Goal: Task Accomplishment & Management: Complete application form

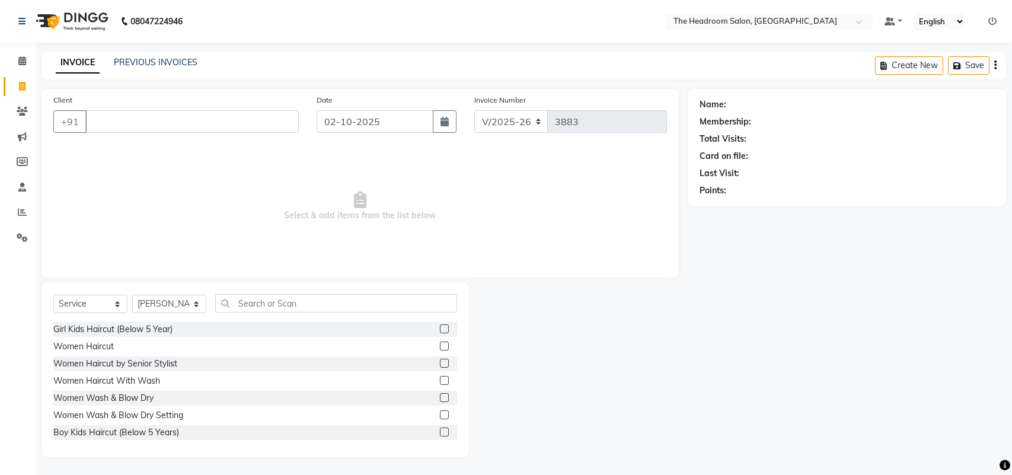
select select "6933"
select select "service"
select select "58237"
click at [258, 116] on input "Client" at bounding box center [191, 121] width 213 height 23
click at [184, 302] on select "Select Stylist [PERSON_NAME] Deepak [PERSON_NAME] [PERSON_NAME] Manager [PERSON…" at bounding box center [169, 304] width 74 height 18
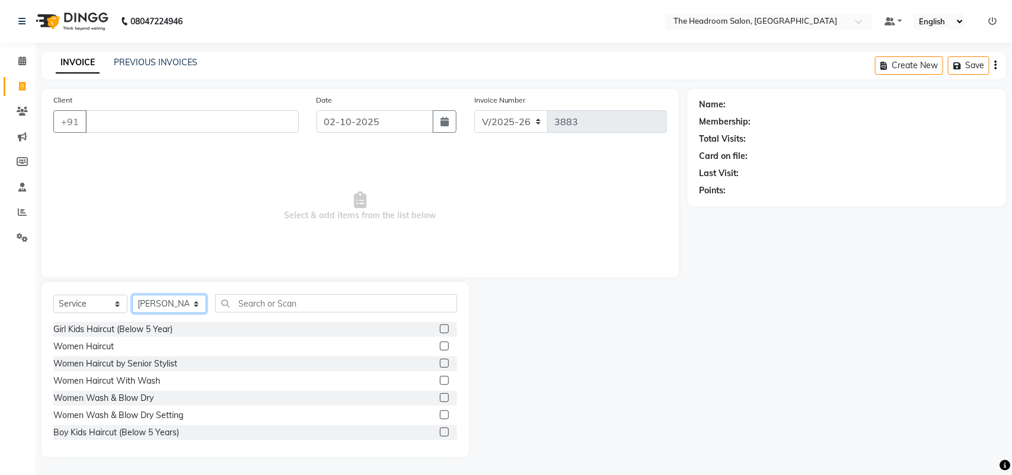
click at [184, 302] on select "Select Stylist [PERSON_NAME] Deepak [PERSON_NAME] [PERSON_NAME] Manager [PERSON…" at bounding box center [169, 304] width 74 height 18
select select "87934"
click at [132, 295] on select "Select Stylist [PERSON_NAME] Deepak [PERSON_NAME] [PERSON_NAME] Manager [PERSON…" at bounding box center [169, 304] width 74 height 18
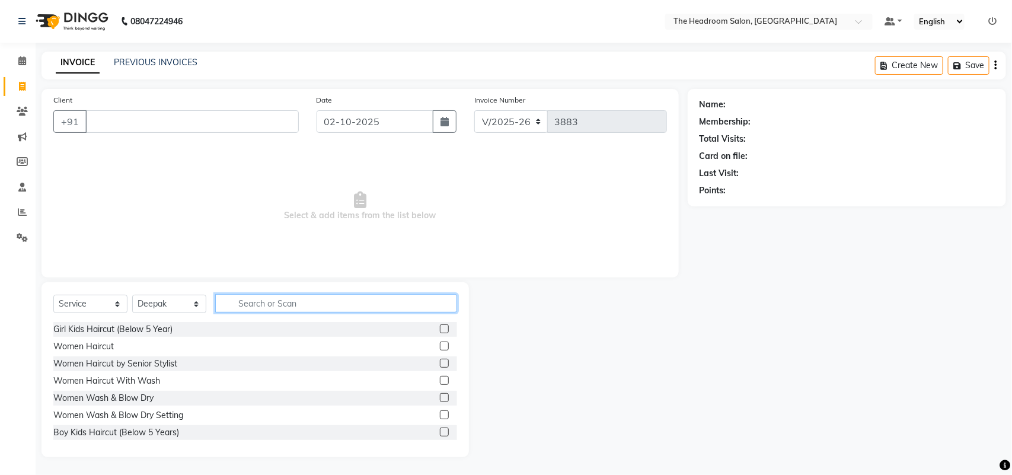
click at [292, 299] on input "text" at bounding box center [336, 303] width 242 height 18
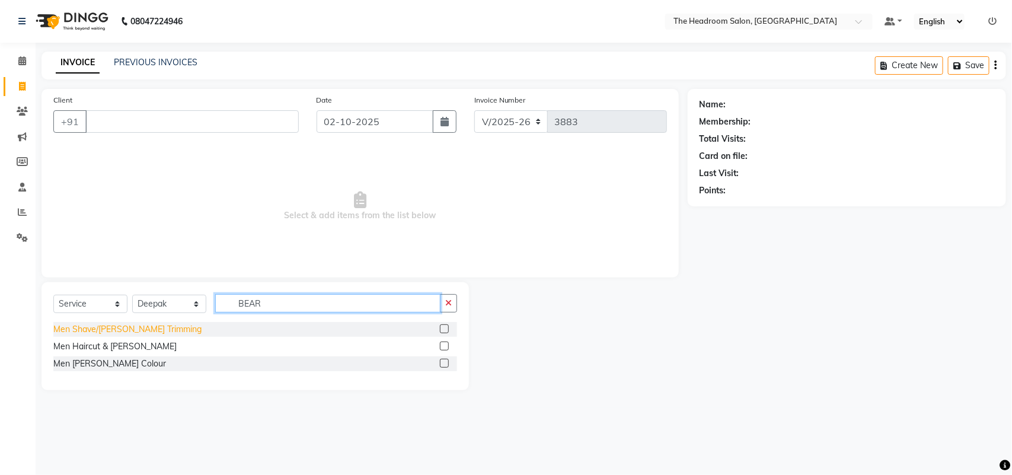
type input "BEAR"
click at [107, 332] on div "Men Shave/[PERSON_NAME] Trimming" at bounding box center [127, 329] width 148 height 12
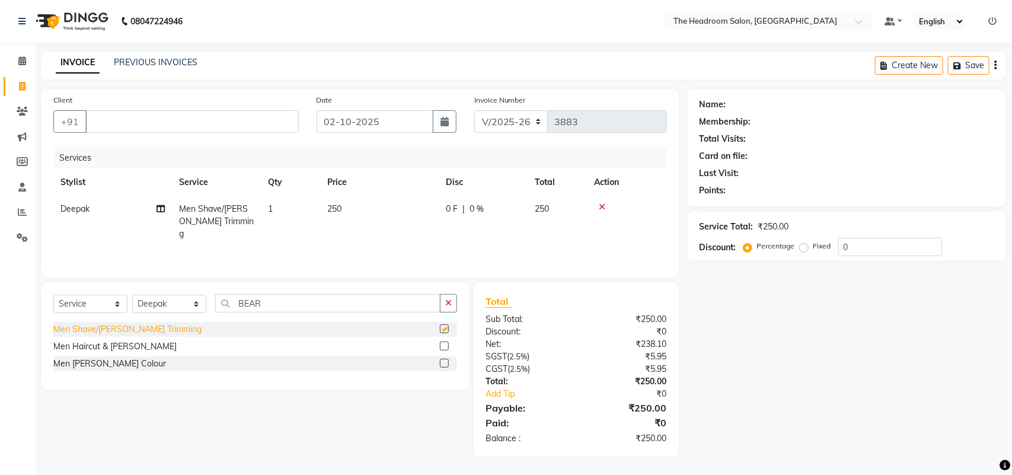
checkbox input "false"
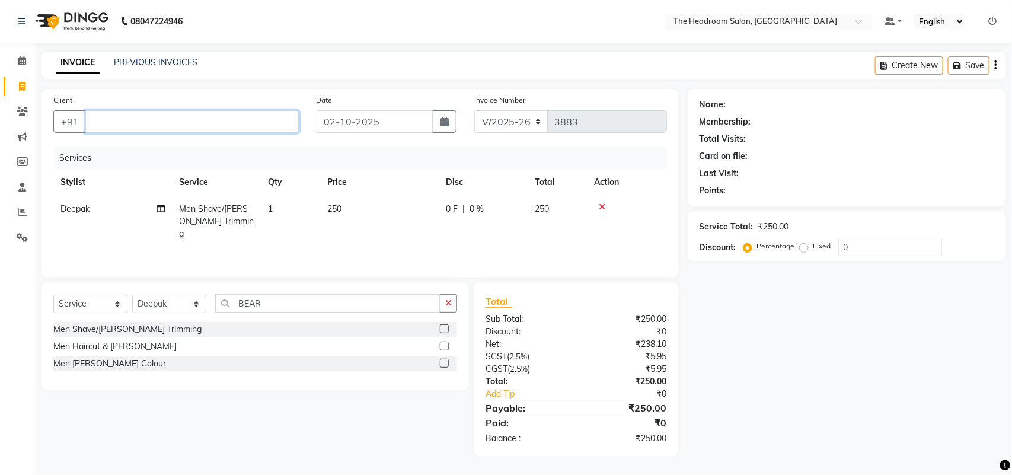
click at [135, 122] on input "Client" at bounding box center [191, 121] width 213 height 23
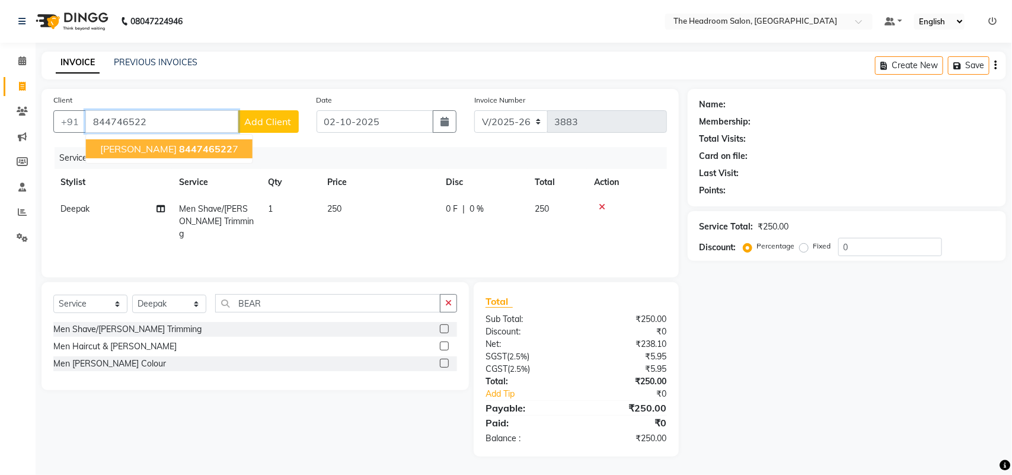
click at [113, 141] on button "[PERSON_NAME] 844746522 7" at bounding box center [169, 148] width 167 height 19
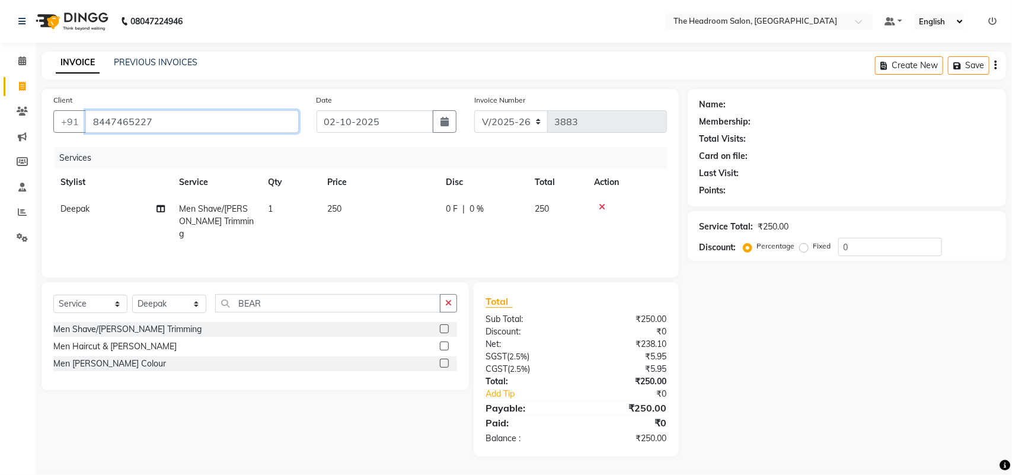
type input "8447465227"
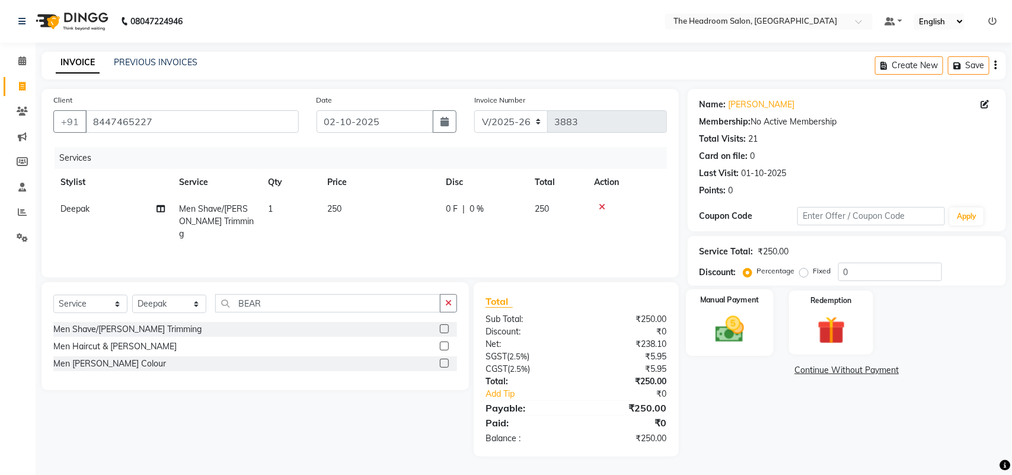
click at [722, 336] on img at bounding box center [729, 328] width 47 height 33
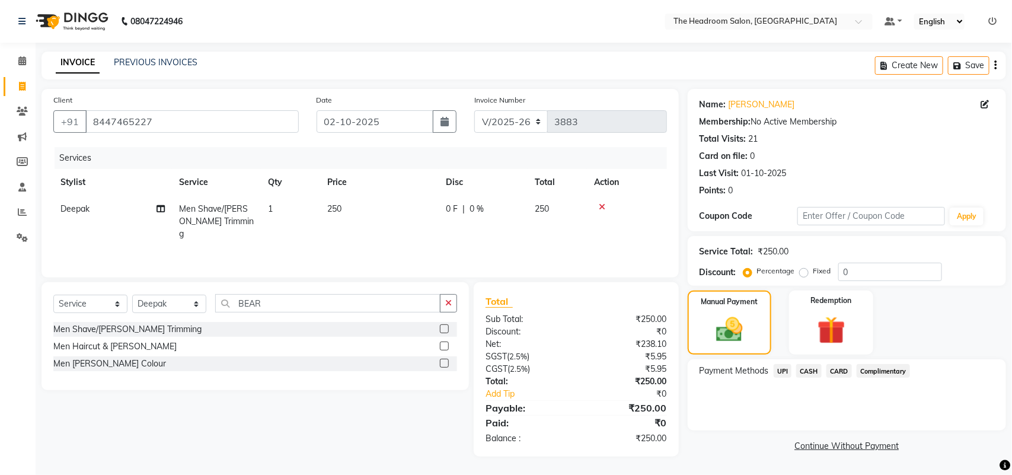
click at [780, 369] on span "UPI" at bounding box center [783, 371] width 18 height 14
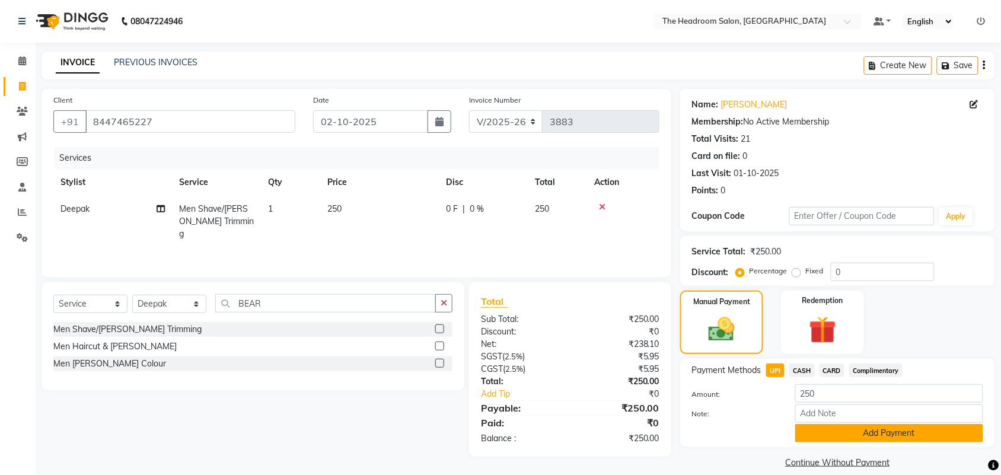
click at [813, 430] on button "Add Payment" at bounding box center [889, 433] width 188 height 18
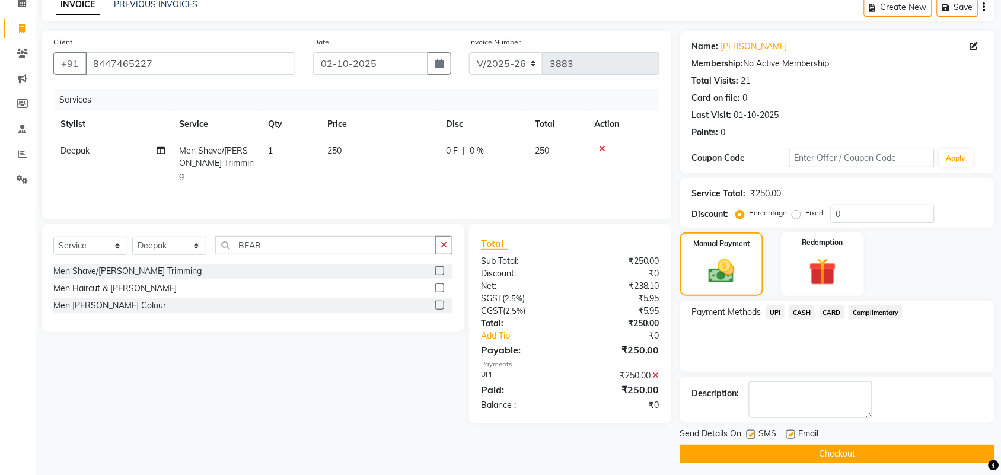
scroll to position [64, 0]
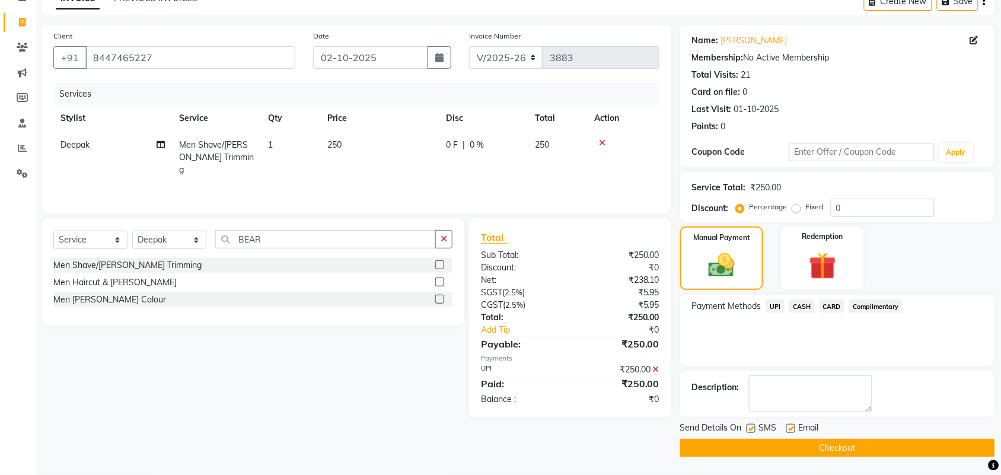
click at [813, 442] on button "Checkout" at bounding box center [837, 448] width 315 height 18
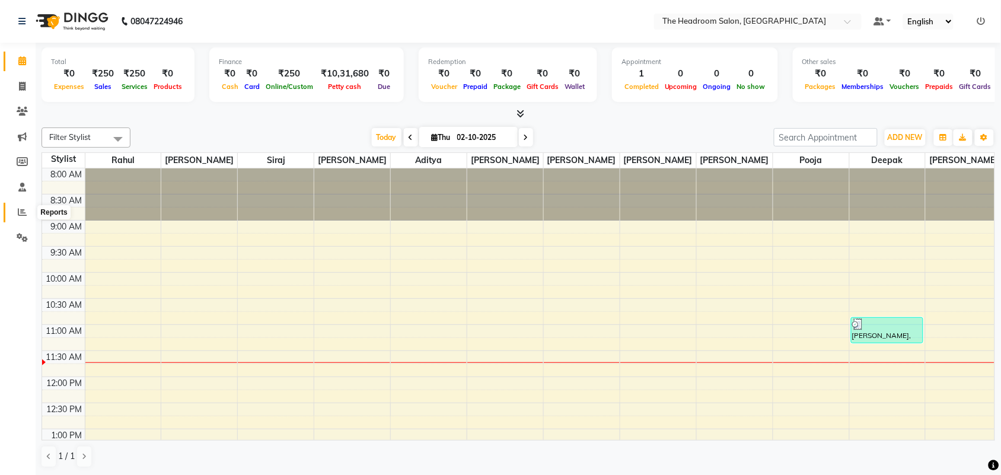
click at [19, 209] on icon at bounding box center [22, 212] width 9 height 9
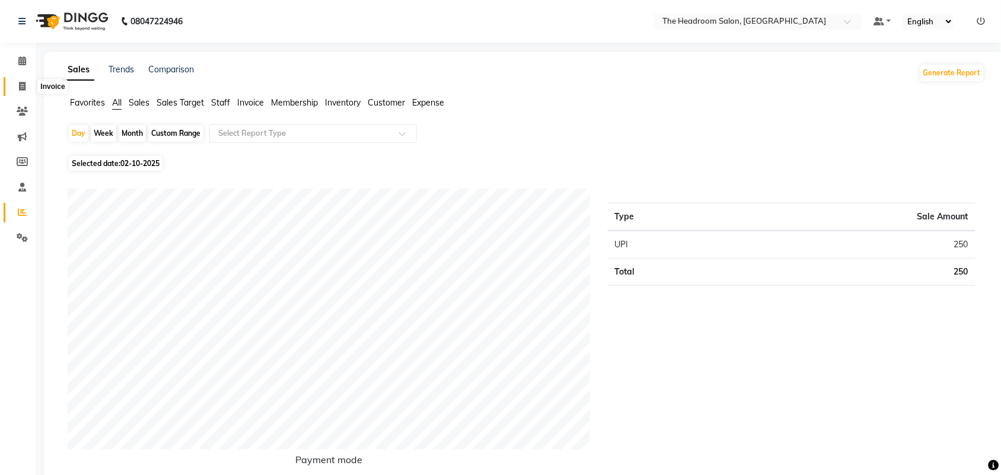
click at [25, 88] on span at bounding box center [22, 87] width 21 height 14
select select "service"
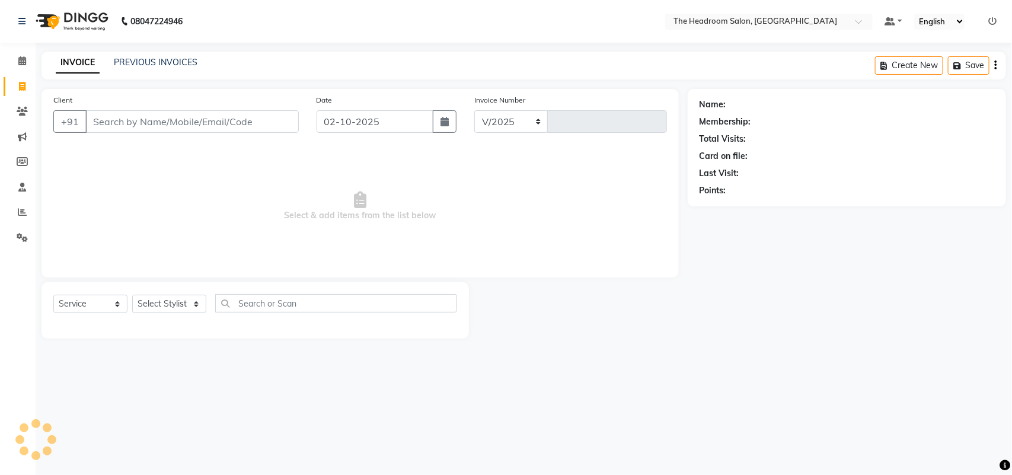
select select "6933"
type input "3884"
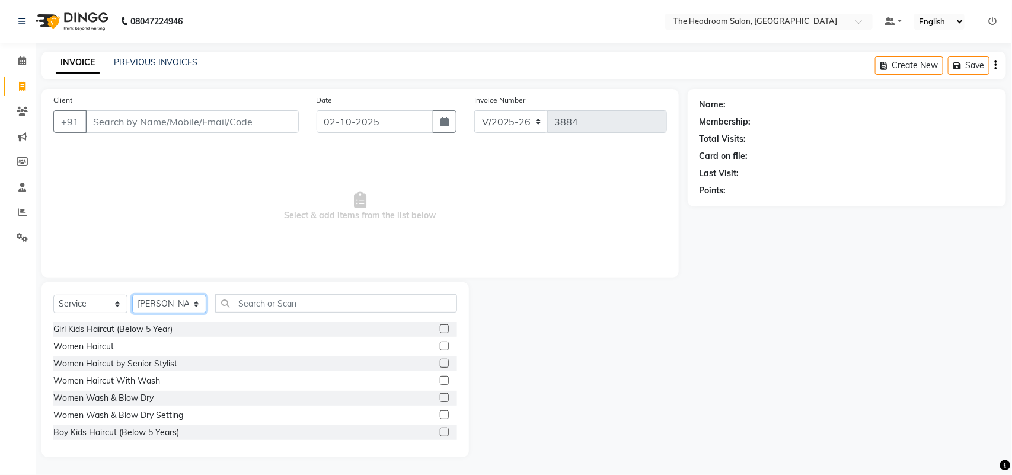
click at [161, 304] on select "Select Stylist [PERSON_NAME] Deepak [PERSON_NAME] [PERSON_NAME] Manager [PERSON…" at bounding box center [169, 304] width 74 height 18
select select "58235"
click at [132, 295] on select "Select Stylist [PERSON_NAME] Deepak [PERSON_NAME] [PERSON_NAME] Manager [PERSON…" at bounding box center [169, 304] width 74 height 18
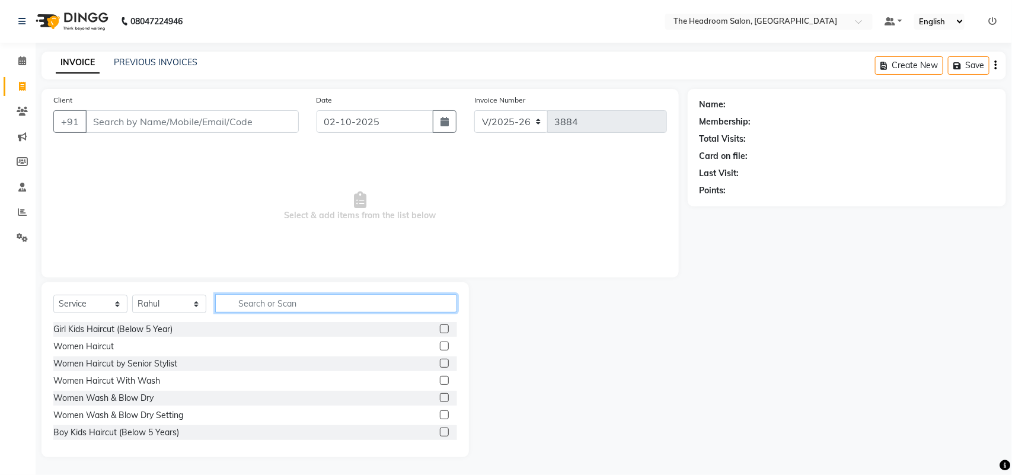
click at [270, 295] on input "text" at bounding box center [336, 303] width 242 height 18
click at [270, 296] on input "text" at bounding box center [336, 303] width 242 height 18
type input "HAIRCUT"
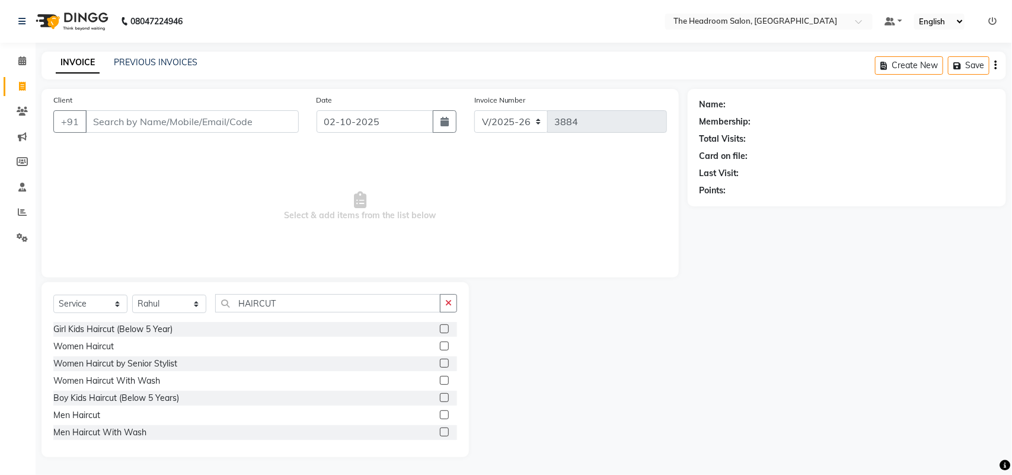
click at [370, 309] on label at bounding box center [444, 414] width 9 height 9
click at [370, 309] on input "checkbox" at bounding box center [444, 415] width 8 height 8
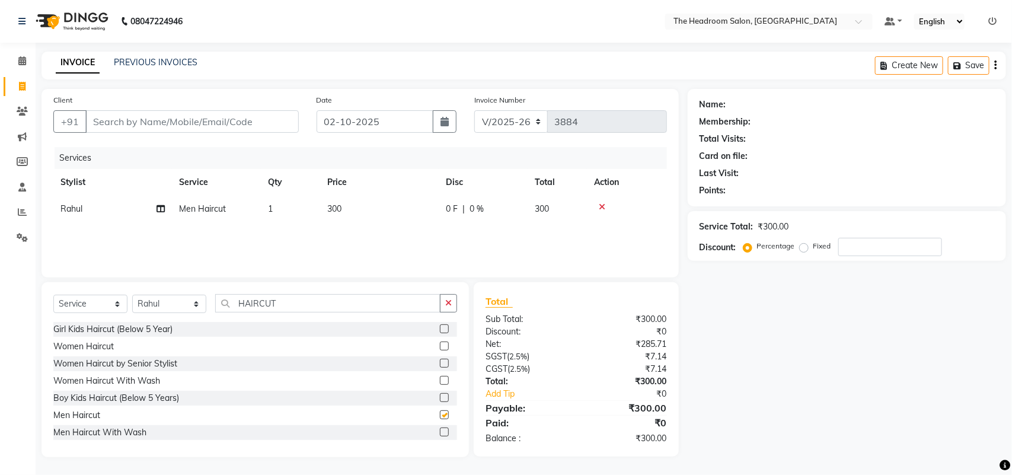
checkbox input "false"
click at [200, 126] on input "Client" at bounding box center [191, 121] width 213 height 23
type input "9"
type input "0"
type input "9830421122"
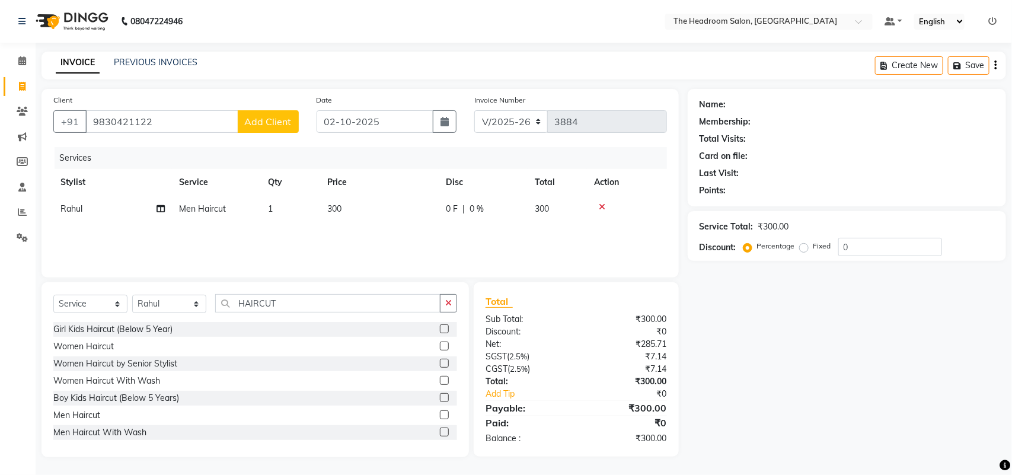
click at [267, 116] on span "Add Client" at bounding box center [268, 122] width 47 height 12
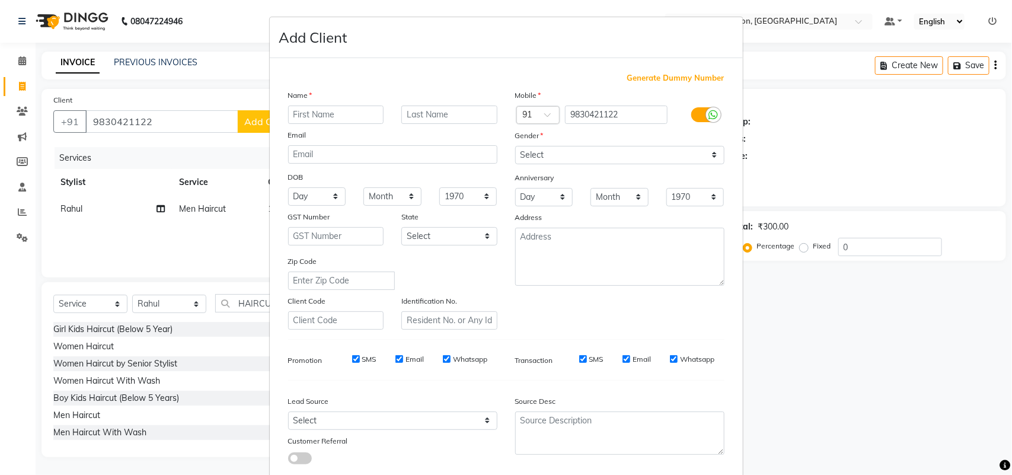
click at [330, 111] on input "text" at bounding box center [336, 115] width 96 height 18
type input "AVIJIT"
click at [370, 156] on select "Select Male Female Other Prefer Not To Say" at bounding box center [619, 155] width 209 height 18
select select "male"
click at [370, 146] on select "Select Male Female Other Prefer Not To Say" at bounding box center [619, 155] width 209 height 18
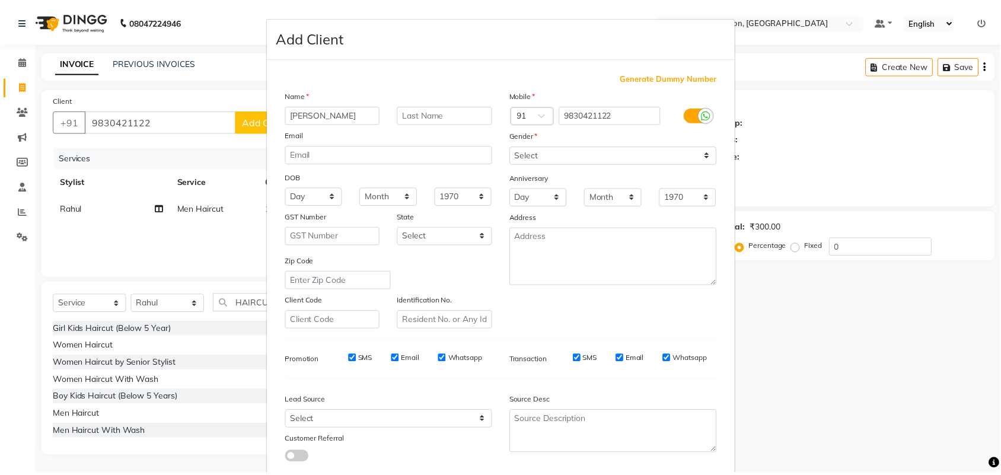
scroll to position [68, 0]
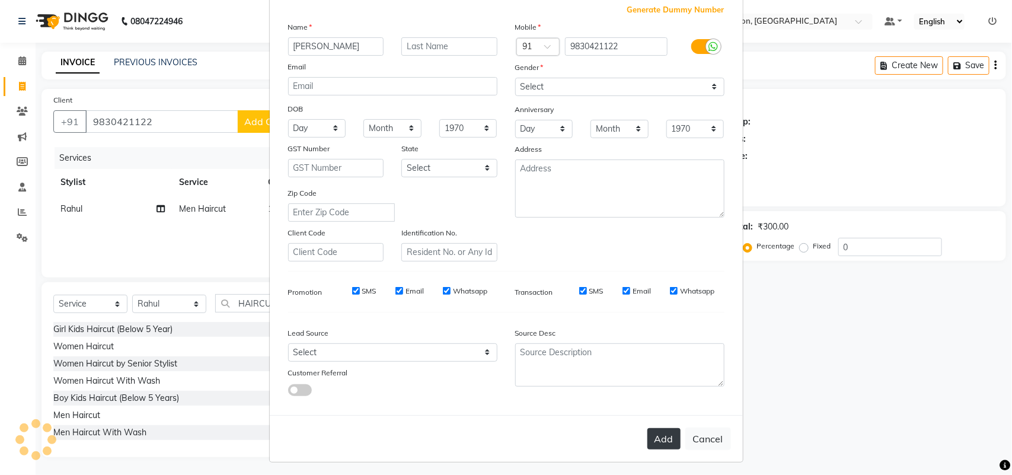
click at [370, 309] on button "Add" at bounding box center [663, 438] width 33 height 21
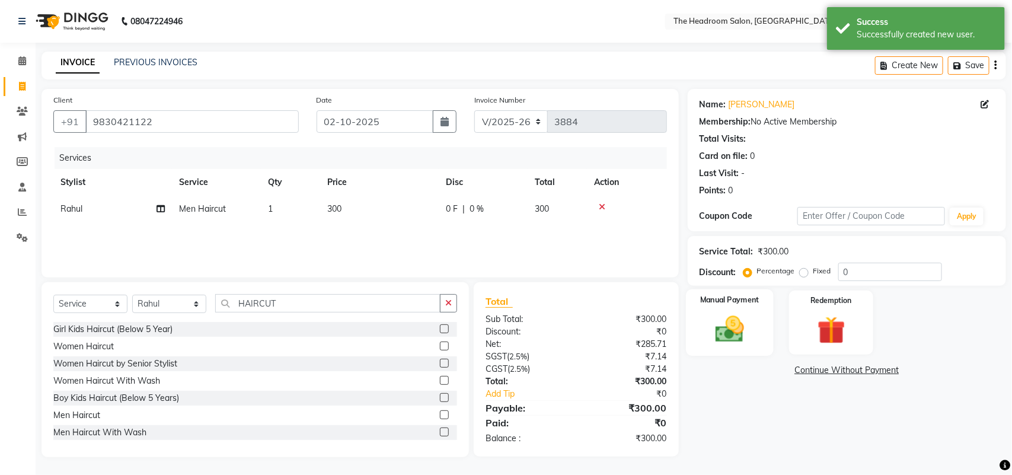
click at [370, 309] on div "Manual Payment" at bounding box center [730, 322] width 88 height 67
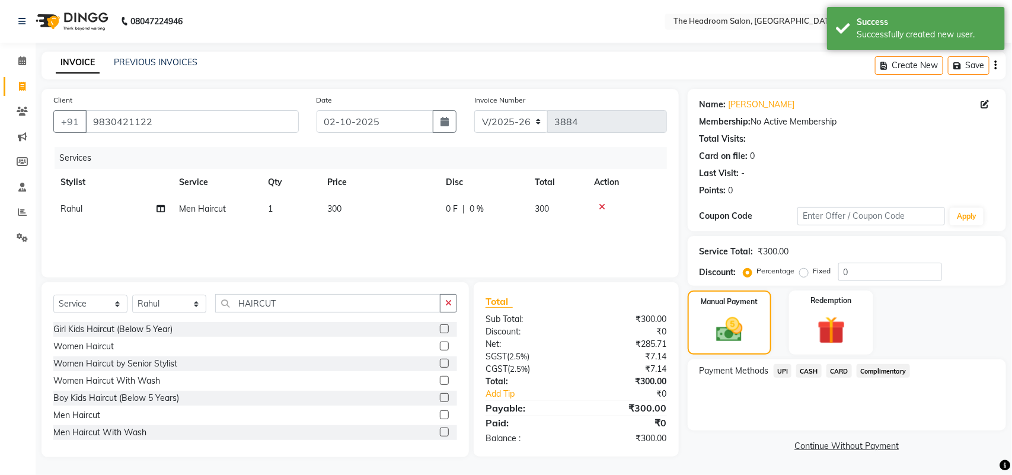
click at [370, 309] on span "UPI" at bounding box center [783, 371] width 18 height 14
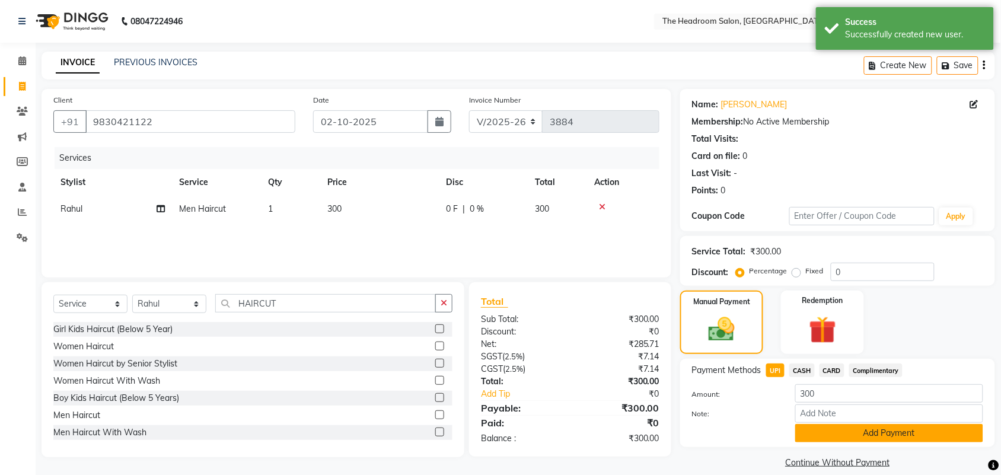
click at [370, 309] on button "Add Payment" at bounding box center [889, 433] width 188 height 18
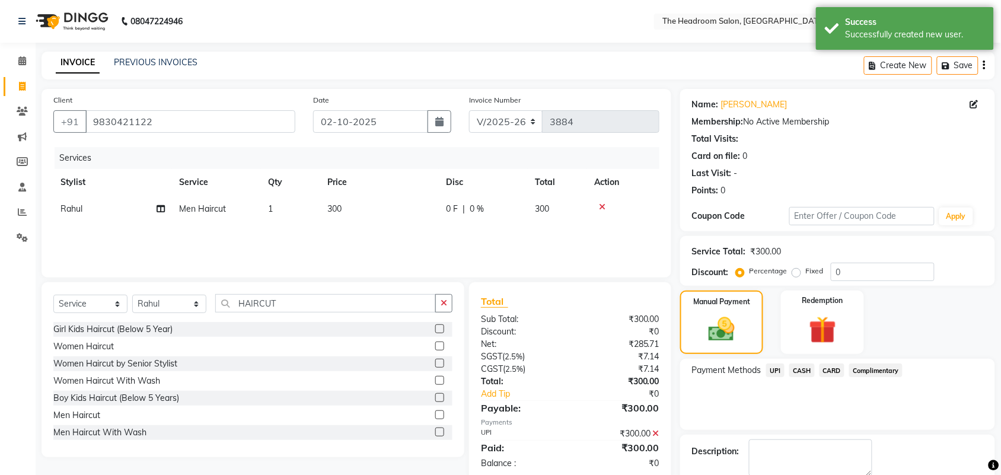
scroll to position [64, 0]
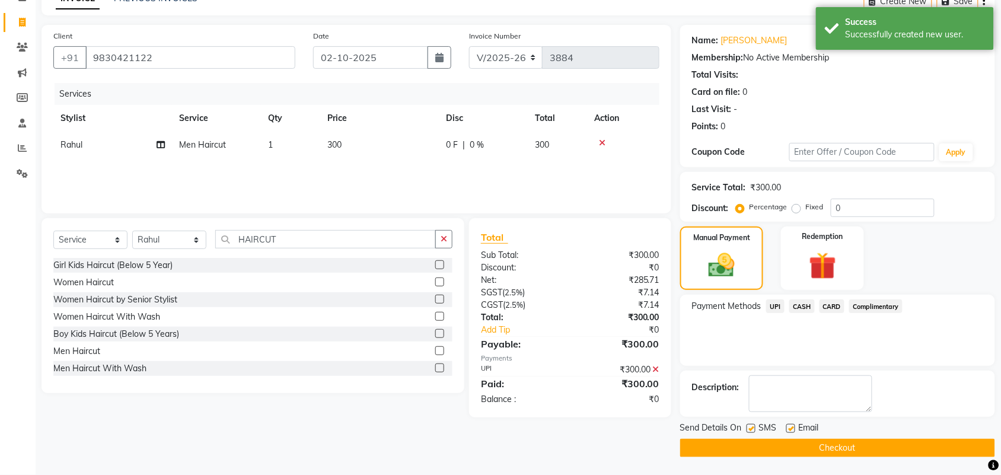
click at [370, 309] on button "Checkout" at bounding box center [837, 448] width 315 height 18
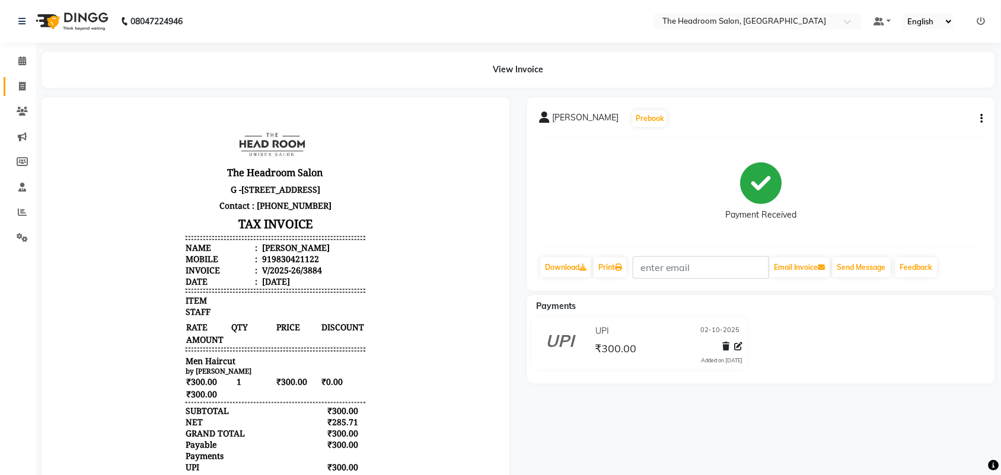
click at [22, 87] on icon at bounding box center [22, 86] width 7 height 9
select select "service"
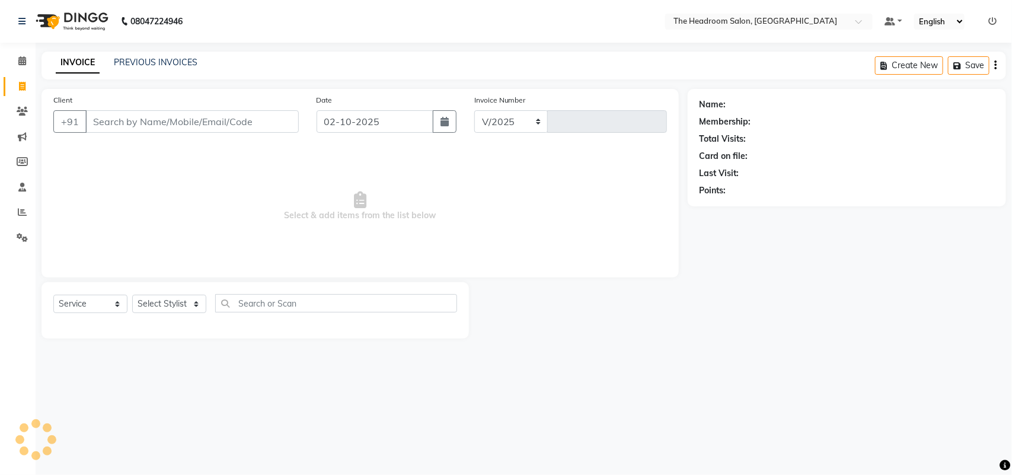
select select "6933"
type input "3885"
click at [168, 309] on select "Select Stylist" at bounding box center [169, 304] width 74 height 18
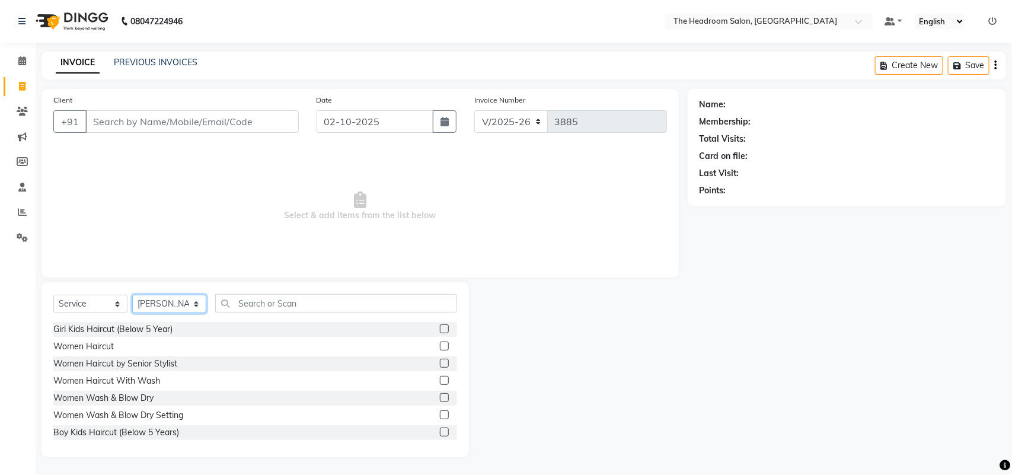
click at [157, 296] on select "Select Stylist [PERSON_NAME] Deepak [PERSON_NAME] [PERSON_NAME] Manager [PERSON…" at bounding box center [169, 304] width 74 height 18
select select "58238"
click at [132, 295] on select "Select Stylist [PERSON_NAME] Deepak [PERSON_NAME] [PERSON_NAME] Manager [PERSON…" at bounding box center [169, 304] width 74 height 18
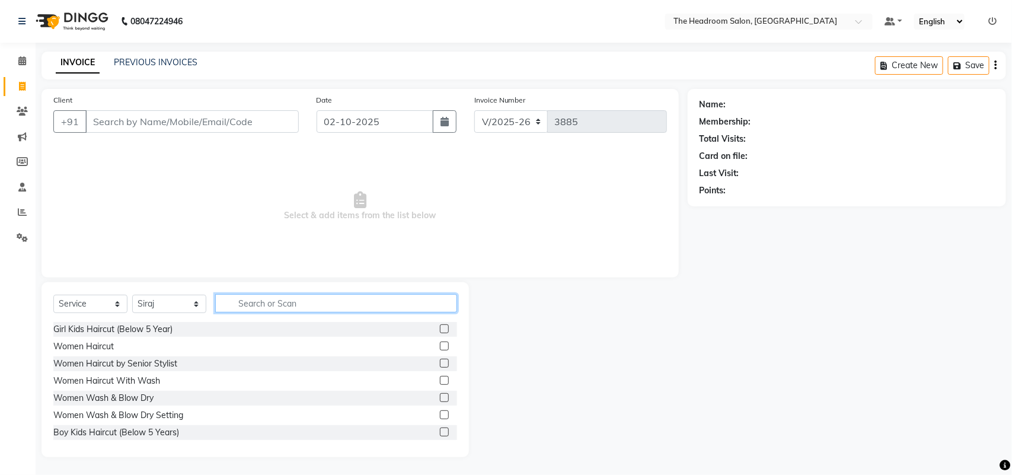
click at [265, 298] on input "text" at bounding box center [336, 303] width 242 height 18
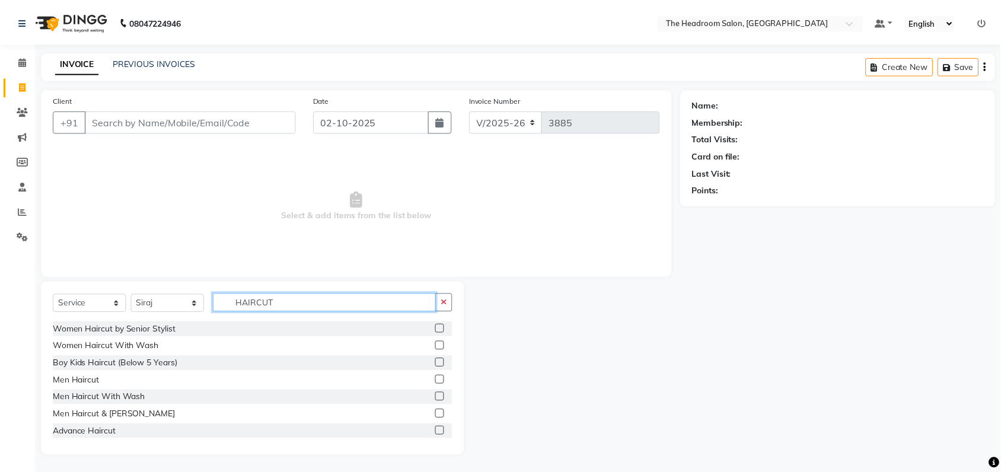
scroll to position [36, 0]
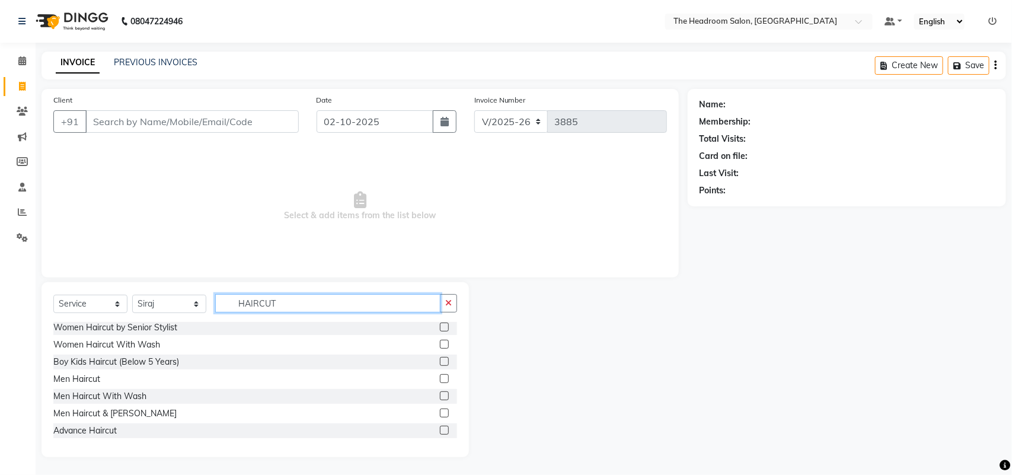
type input "HAIRCUT"
click at [370, 309] on label at bounding box center [444, 413] width 9 height 9
click at [370, 309] on input "checkbox" at bounding box center [444, 414] width 8 height 8
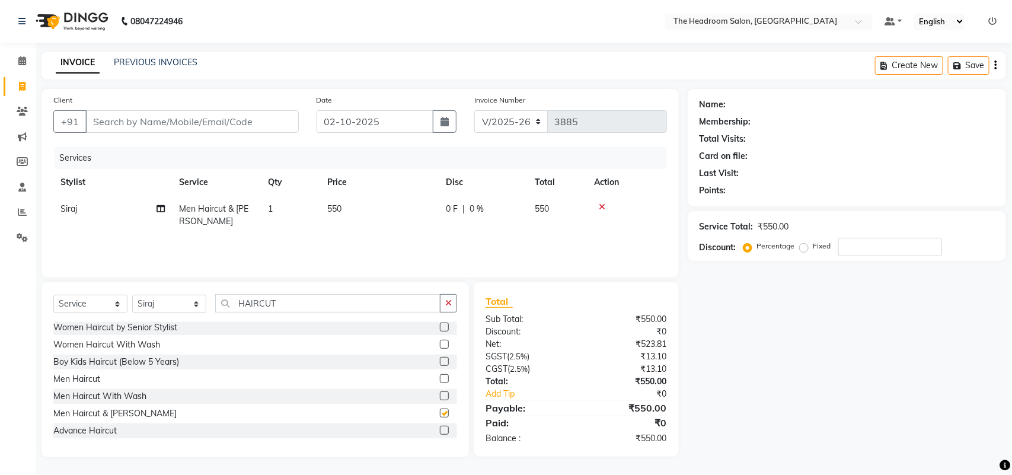
checkbox input "false"
click at [164, 125] on input "Client" at bounding box center [191, 121] width 213 height 23
type input "8"
type input "0"
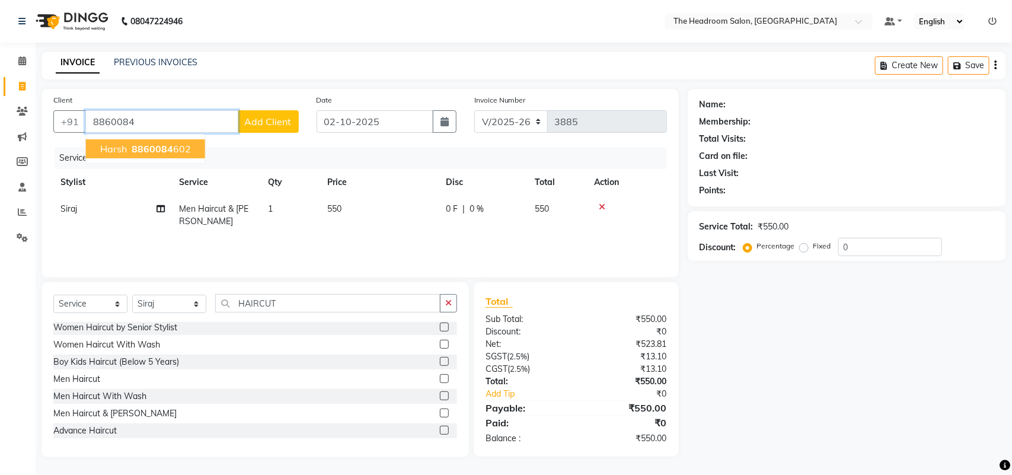
click at [156, 155] on button "harsh 8860084 602" at bounding box center [145, 148] width 119 height 19
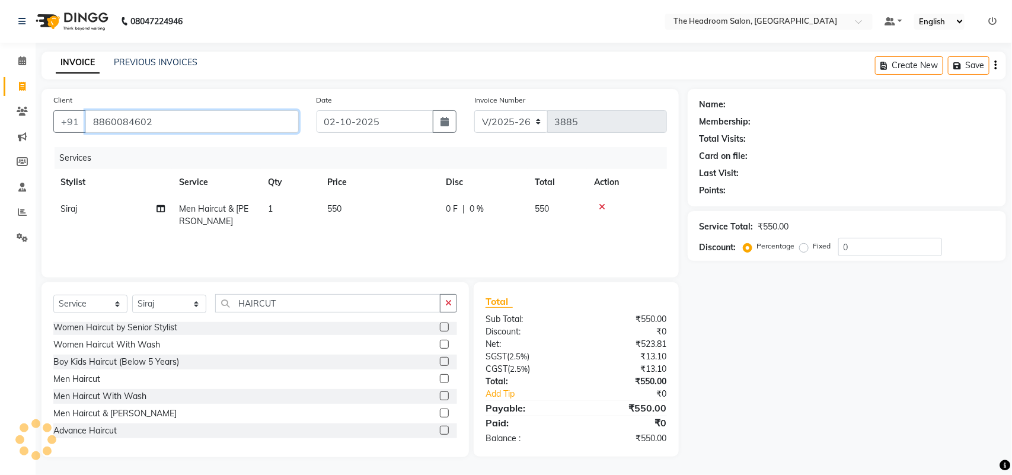
type input "8860084602"
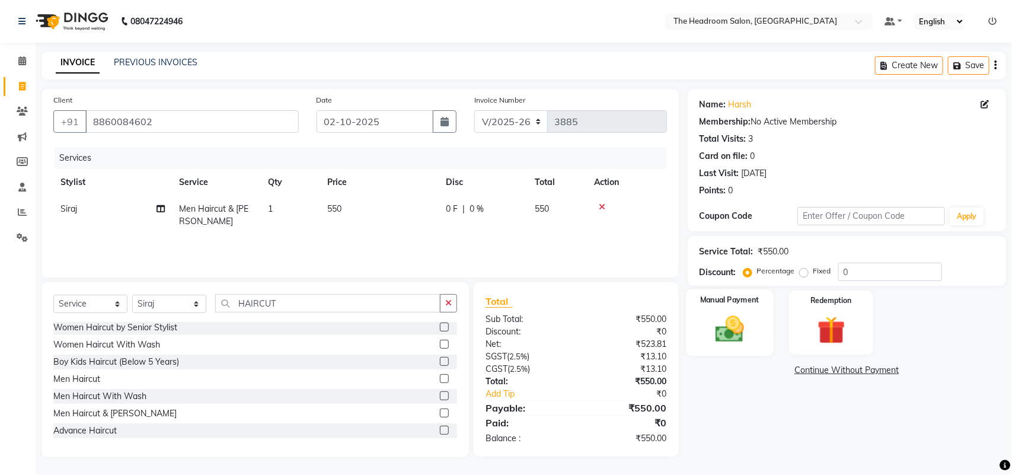
click at [370, 309] on img at bounding box center [729, 328] width 47 height 33
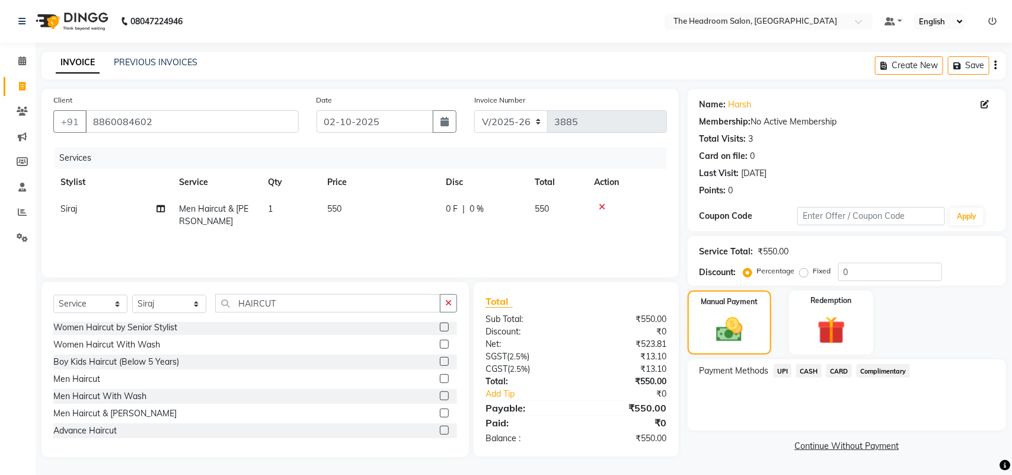
click at [370, 309] on span "UPI" at bounding box center [783, 371] width 18 height 14
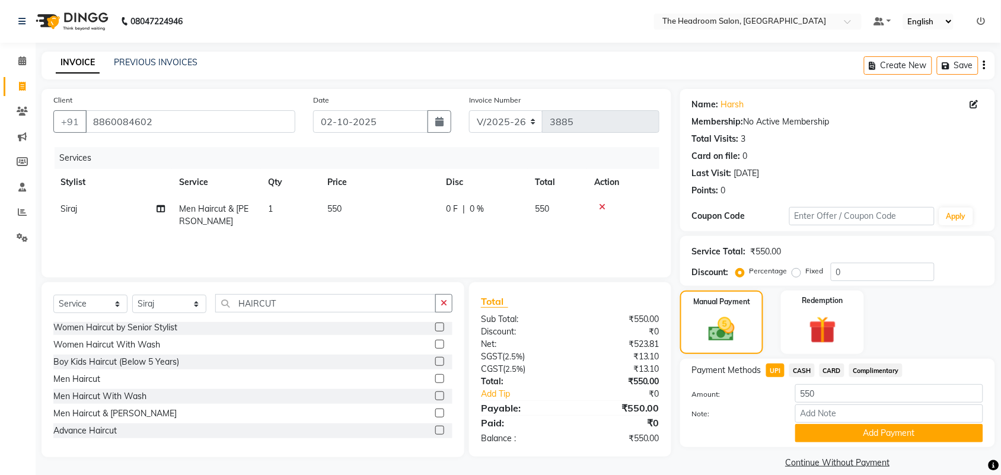
scroll to position [14, 0]
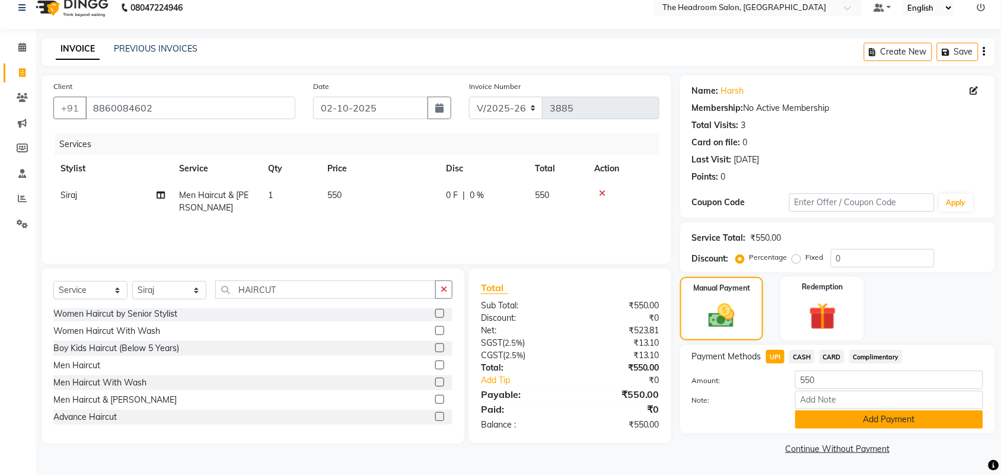
click at [370, 309] on button "Add Payment" at bounding box center [889, 419] width 188 height 18
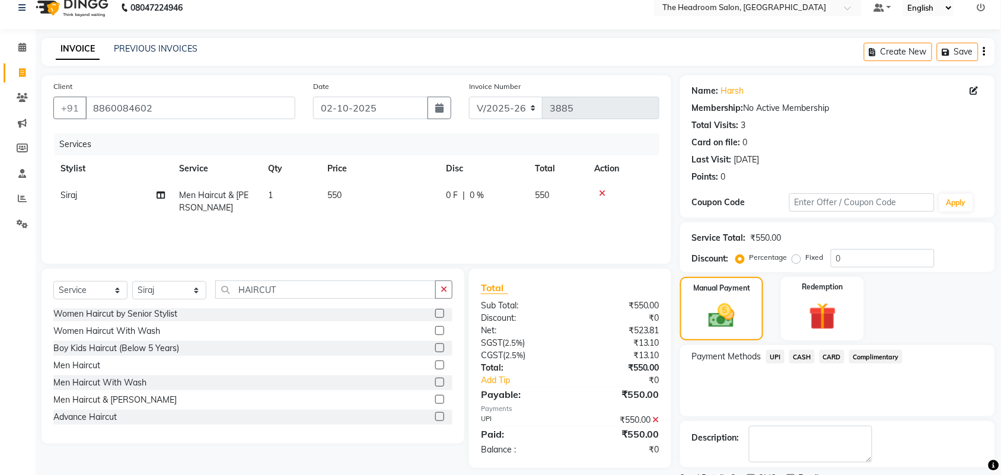
scroll to position [64, 0]
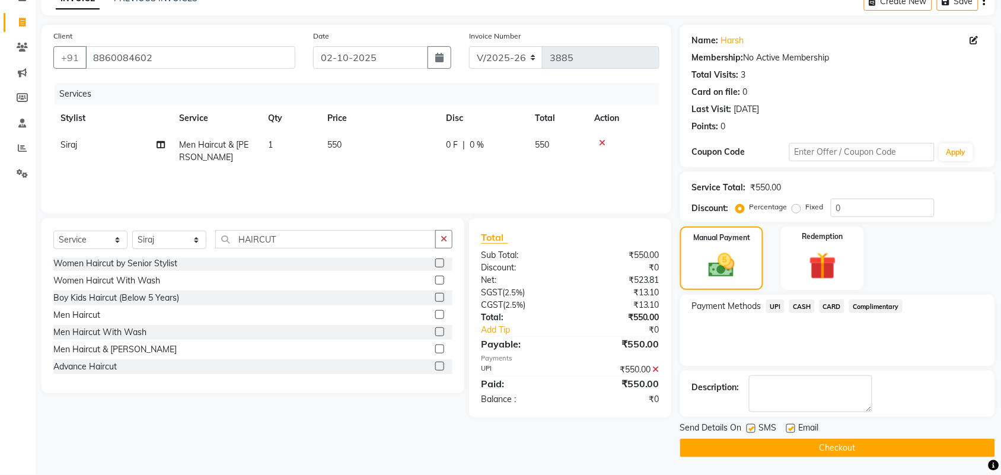
click at [370, 309] on button "Checkout" at bounding box center [837, 448] width 315 height 18
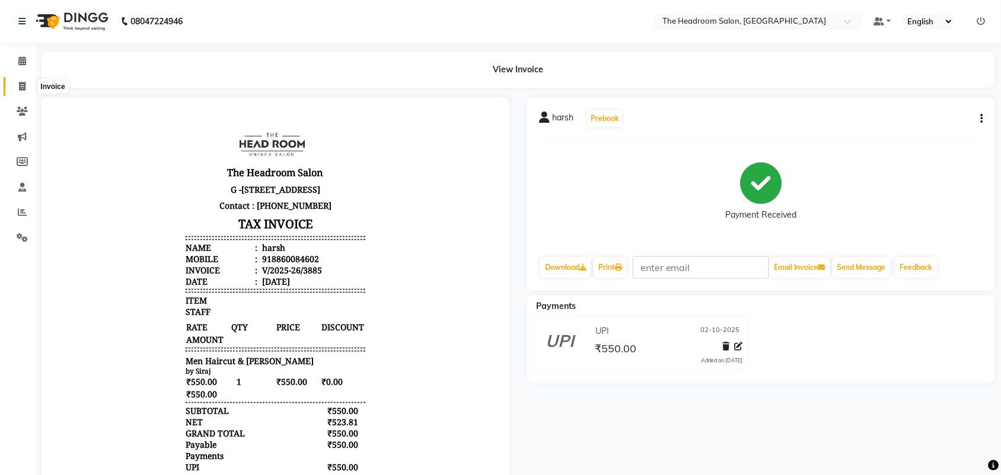
click at [19, 87] on icon at bounding box center [22, 86] width 7 height 9
select select "service"
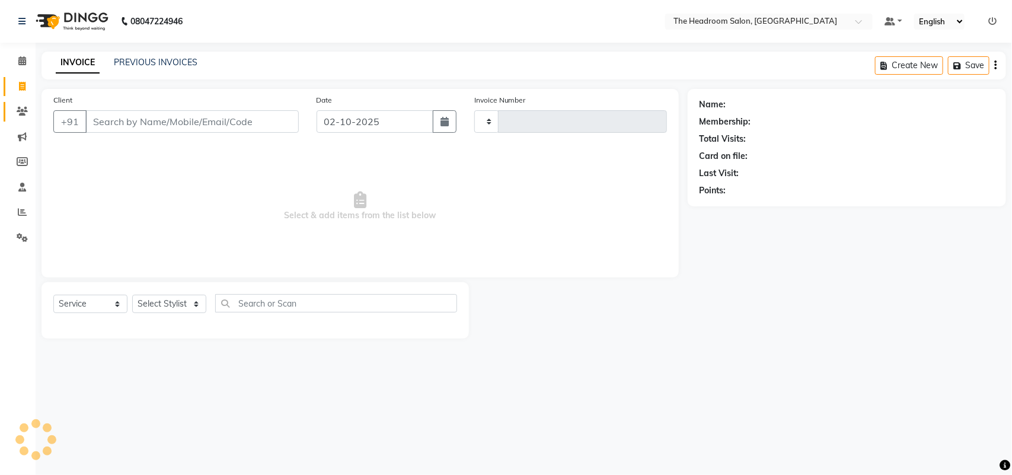
click at [14, 114] on span at bounding box center [22, 112] width 21 height 14
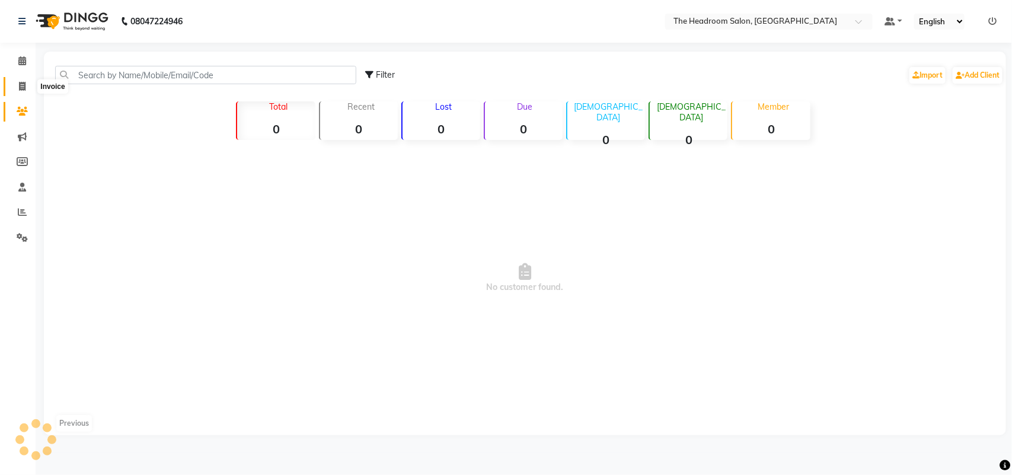
click at [23, 87] on icon at bounding box center [22, 86] width 7 height 9
select select "service"
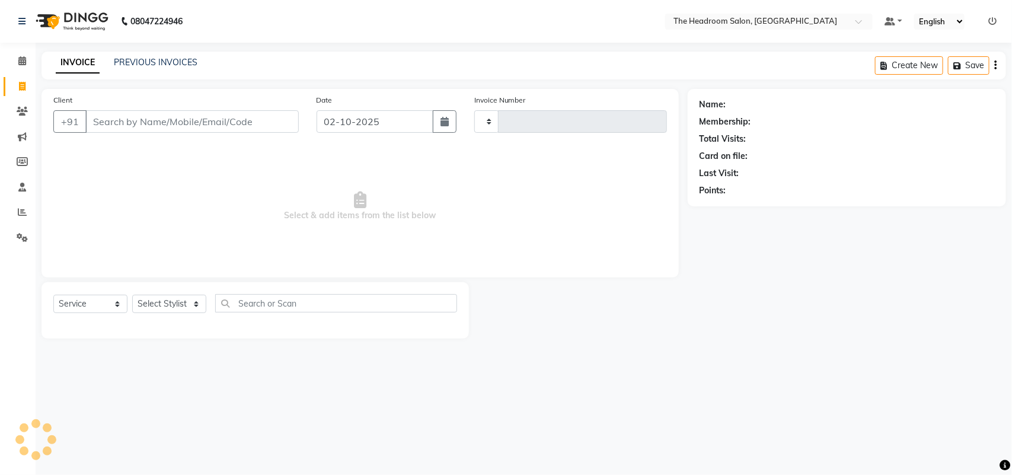
click at [133, 123] on input "Client" at bounding box center [191, 121] width 213 height 23
select select "6933"
type input "3886"
type input "84"
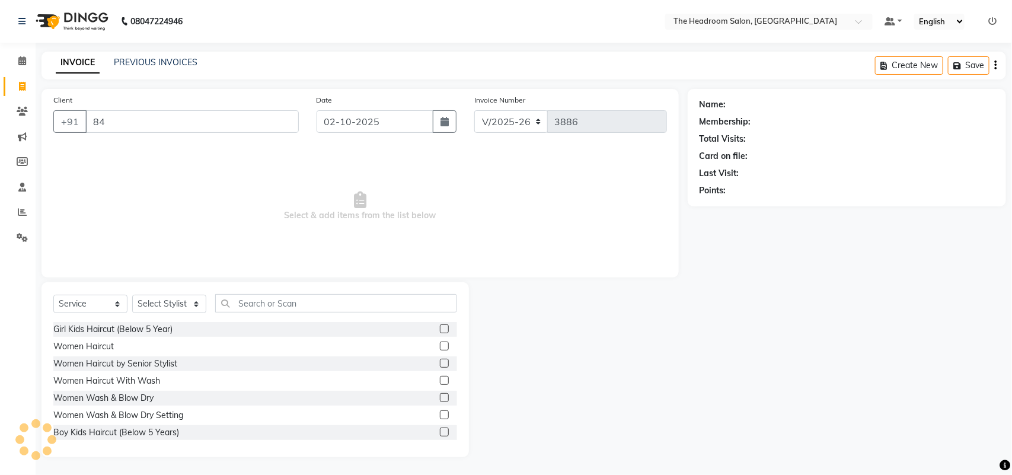
select select "58237"
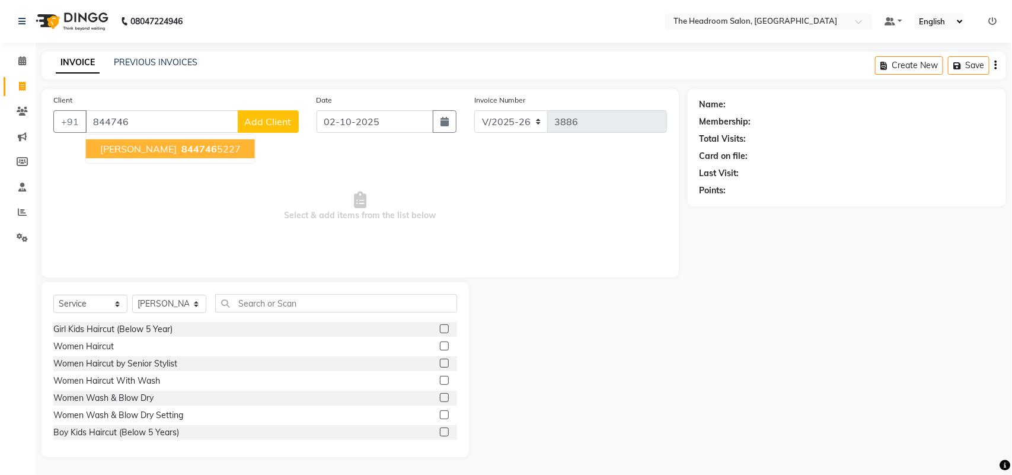
click at [186, 150] on span "844746" at bounding box center [199, 149] width 36 height 12
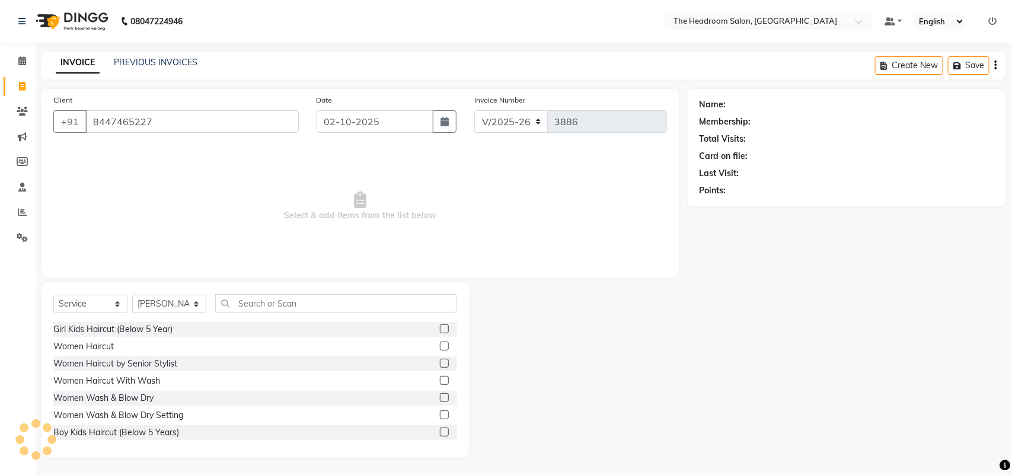
type input "8447465227"
